Goal: Information Seeking & Learning: Understand process/instructions

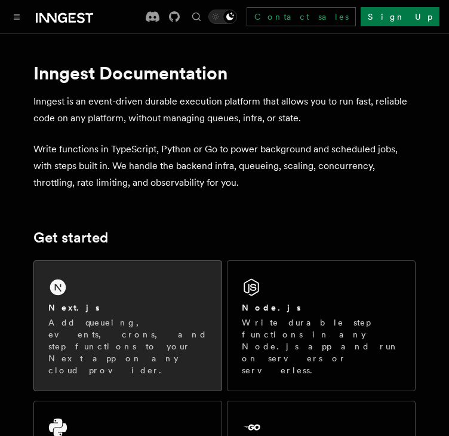
click at [136, 318] on p "Add queueing, events, crons, and step functions to your Next app on any cloud p…" at bounding box center [127, 347] width 159 height 60
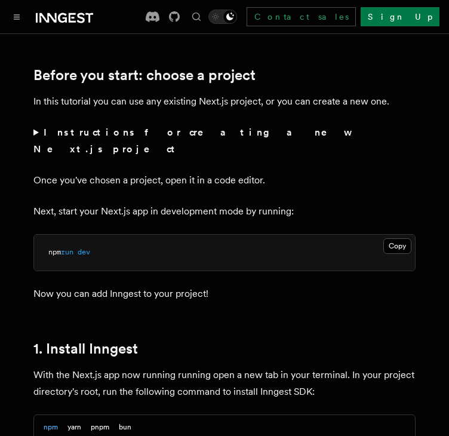
scroll to position [598, 0]
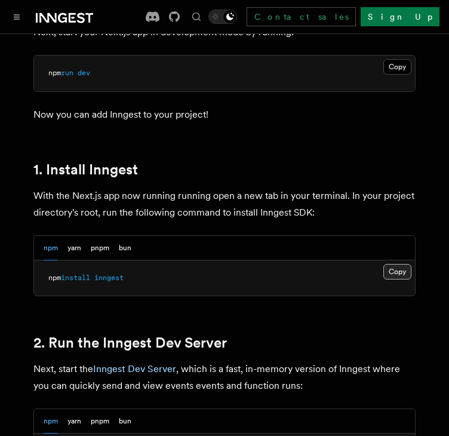
click at [397, 264] on button "Copy Copied" at bounding box center [398, 272] width 28 height 16
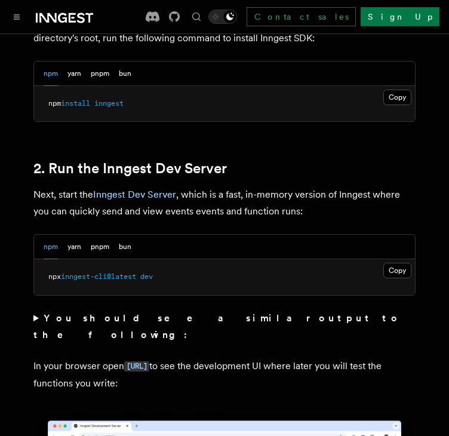
scroll to position [777, 0]
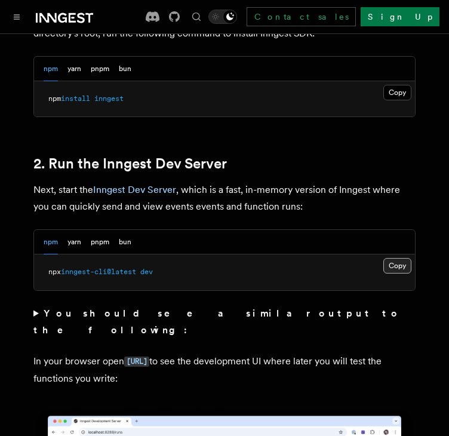
click at [390, 258] on button "Copy Copied" at bounding box center [398, 266] width 28 height 16
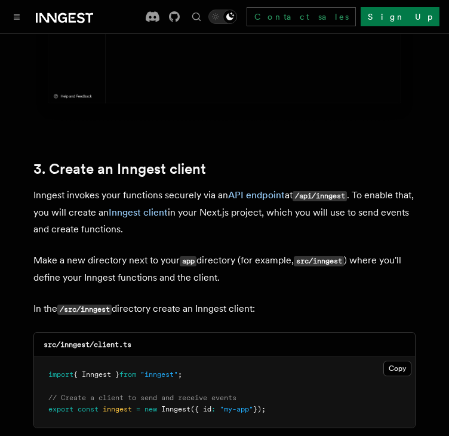
scroll to position [1410, 0]
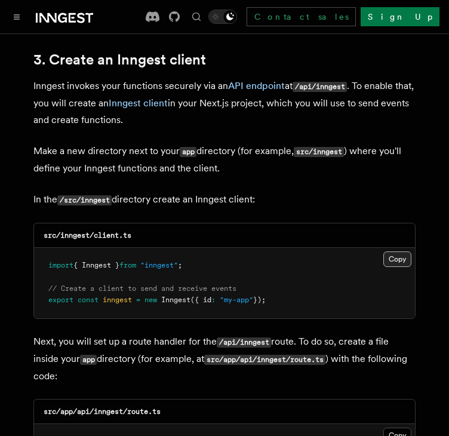
click at [403, 252] on button "Copy Copied" at bounding box center [398, 260] width 28 height 16
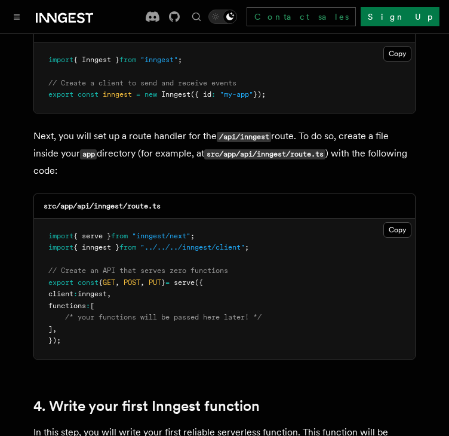
scroll to position [1618, 0]
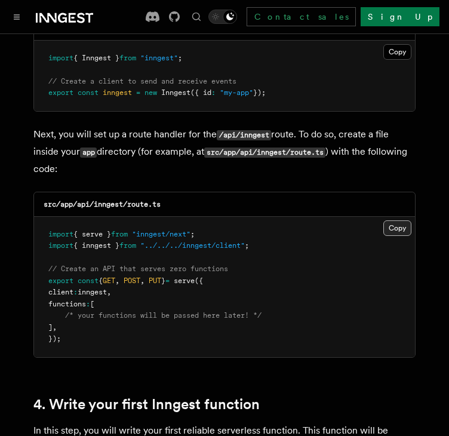
click at [388, 220] on button "Copy Copied" at bounding box center [398, 228] width 28 height 16
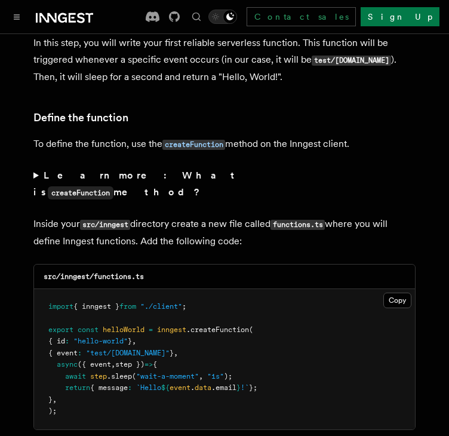
scroll to position [2007, 0]
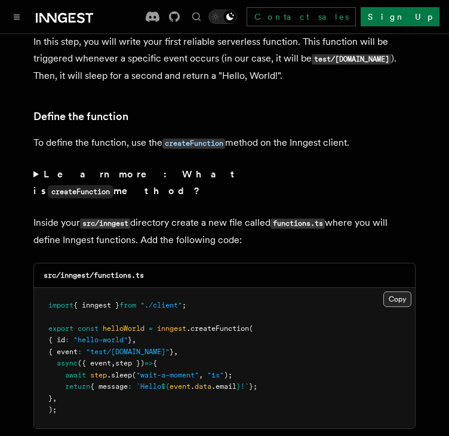
click at [397, 292] on button "Copy Copied" at bounding box center [398, 300] width 28 height 16
